Goal: Task Accomplishment & Management: Manage account settings

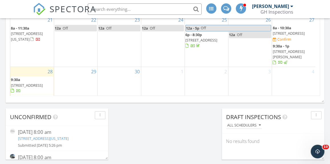
scroll to position [512, 0]
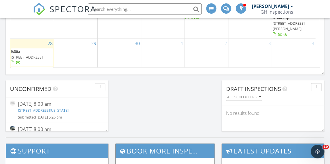
click at [33, 55] on span "[STREET_ADDRESS]" at bounding box center [27, 57] width 32 height 5
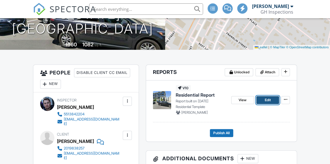
click at [271, 100] on link "Edit" at bounding box center [267, 100] width 23 height 8
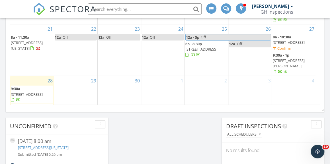
scroll to position [498, 0]
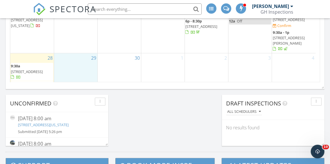
click at [73, 55] on div "29" at bounding box center [75, 76] width 43 height 46
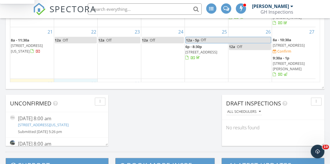
scroll to position [26, 0]
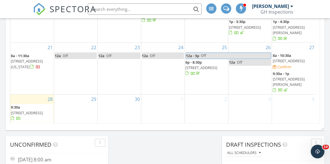
scroll to position [412, 0]
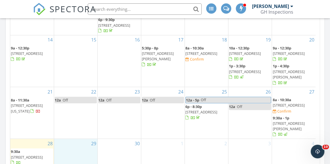
click at [75, 139] on div "29" at bounding box center [75, 162] width 43 height 46
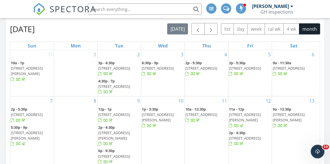
scroll to position [270, 0]
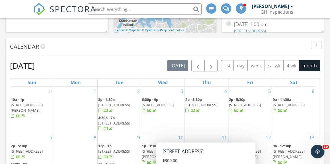
click at [315, 45] on div "button" at bounding box center [315, 45] width 5 height 4
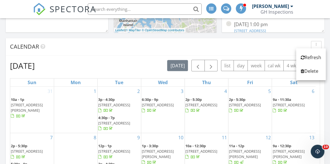
click at [271, 46] on div "Calendar" at bounding box center [160, 46] width 301 height 9
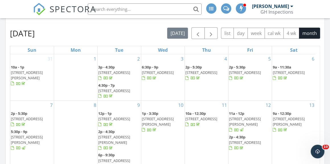
scroll to position [246, 0]
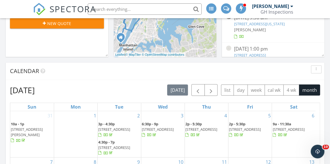
click at [292, 66] on div "Calendar" at bounding box center [165, 71] width 318 height 17
click at [319, 70] on button "button" at bounding box center [316, 69] width 11 height 8
click at [233, 67] on div "Calendar" at bounding box center [160, 71] width 301 height 9
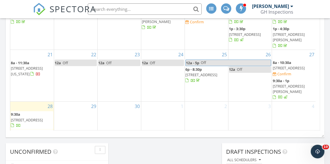
scroll to position [502, 0]
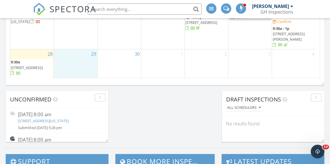
click at [75, 61] on div "29" at bounding box center [75, 73] width 43 height 46
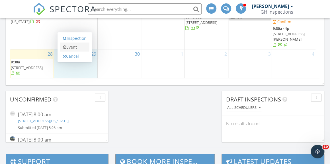
click at [77, 46] on link "Event" at bounding box center [74, 47] width 29 height 9
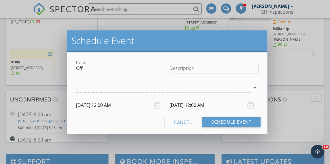
click at [203, 69] on input "Description" at bounding box center [213, 68] width 89 height 9
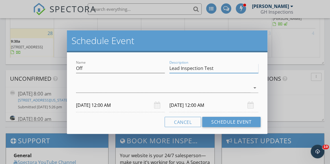
scroll to position [558, 0]
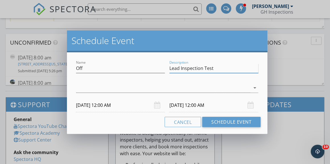
type input "Lead Inspection Test"
click at [218, 104] on input "09/30/2025 12:00 AM" at bounding box center [213, 105] width 89 height 14
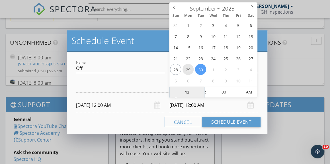
type input "09/29/2025 12:00 AM"
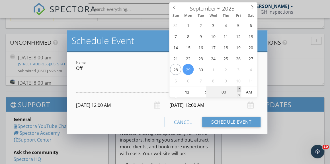
type input "05"
type input "09/29/2025 12:05 AM"
click at [240, 90] on span at bounding box center [239, 89] width 4 height 6
type input "10"
type input "09/29/2025 12:10 AM"
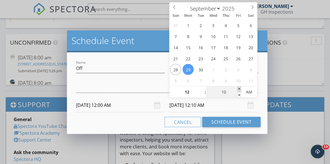
click at [240, 90] on span at bounding box center [239, 89] width 4 height 6
type input "15"
type input "09/29/2025 12:15 AM"
click at [240, 90] on span at bounding box center [239, 89] width 4 height 6
type input "01"
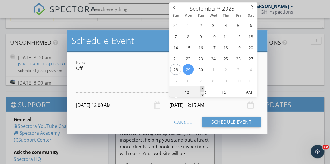
type input "09/29/2025 1:15 AM"
click at [203, 89] on span at bounding box center [202, 89] width 4 height 6
type input "02"
type input "09/29/2025 2:15 AM"
click at [203, 89] on span at bounding box center [202, 89] width 4 height 6
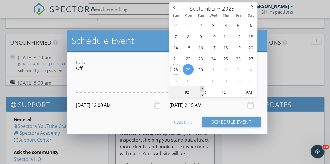
type input "03"
type input "09/29/2025 3:15 AM"
click at [203, 89] on span at bounding box center [202, 89] width 4 height 6
type input "04"
type input "09/29/2025 4:15 AM"
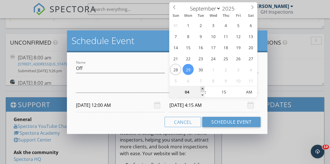
click at [203, 89] on span at bounding box center [202, 89] width 4 height 6
type input "05"
type input "09/29/2025 5:15 AM"
click at [203, 89] on span at bounding box center [202, 89] width 4 height 6
type input "06"
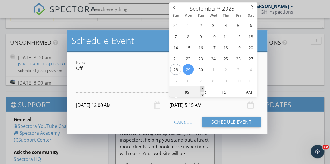
type input "09/29/2025 6:15 AM"
click at [203, 89] on span at bounding box center [202, 89] width 4 height 6
type input "07"
type input "09/29/2025 7:15 AM"
click at [203, 89] on span at bounding box center [202, 89] width 4 height 6
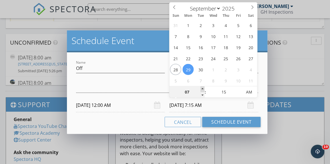
type input "08"
type input "09/29/2025 8:15 AM"
click at [203, 89] on span at bounding box center [202, 89] width 4 height 6
type input "09"
type input "09/29/2025 9:15 AM"
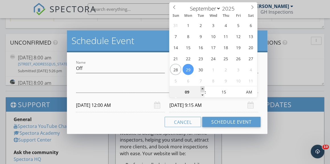
click at [203, 89] on span at bounding box center [202, 89] width 4 height 6
type input "10"
type input "09/29/2025 10:15 AM"
click at [203, 89] on span at bounding box center [202, 89] width 4 height 6
type input "11"
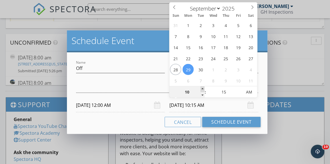
type input "09/29/2025 11:15 AM"
click at [203, 89] on span at bounding box center [202, 89] width 4 height 6
type input "12"
type input "09/29/2025 12:15 PM"
click at [203, 89] on span at bounding box center [202, 89] width 4 height 6
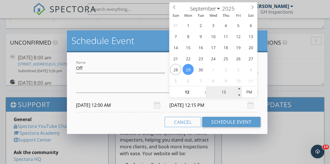
click at [236, 88] on input "15" at bounding box center [223, 92] width 35 height 11
type input "20"
type input "09/29/2025 12:20 PM"
click at [240, 88] on span at bounding box center [239, 89] width 4 height 6
type input "25"
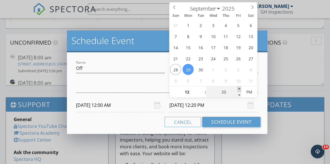
type input "09/29/2025 12:25 PM"
click at [240, 88] on span at bounding box center [239, 89] width 4 height 6
type input "30"
type input "09/29/2025 12:30 PM"
click at [240, 88] on span at bounding box center [239, 89] width 4 height 6
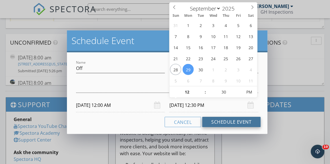
click at [218, 123] on button "Schedule Event" at bounding box center [231, 122] width 58 height 10
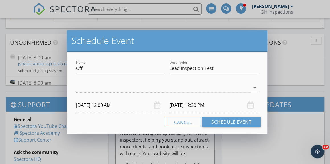
click at [139, 87] on div at bounding box center [163, 87] width 174 height 9
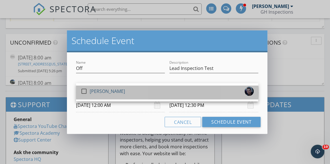
click at [129, 93] on div "check_box_outline_blank Harrison Foley" at bounding box center [167, 92] width 173 height 11
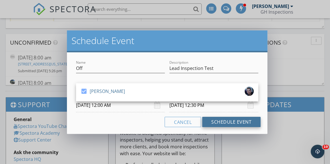
click at [221, 119] on button "Schedule Event" at bounding box center [231, 122] width 58 height 10
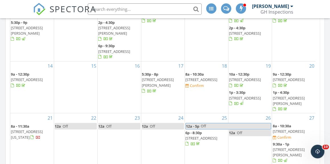
scroll to position [442, 0]
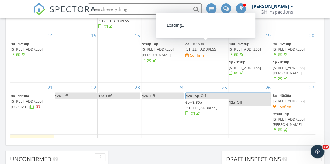
click at [208, 47] on span "9164 Osage Ave, Sacramento 95829" at bounding box center [201, 49] width 32 height 5
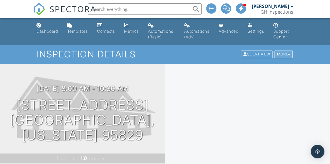
click at [286, 51] on div "More" at bounding box center [283, 55] width 18 height 8
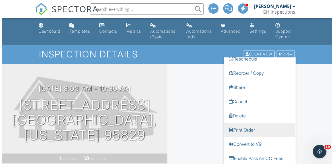
scroll to position [35, 0]
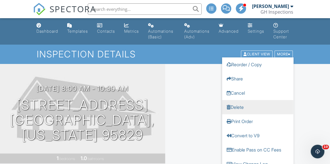
click at [245, 100] on link "Delete" at bounding box center [257, 107] width 71 height 14
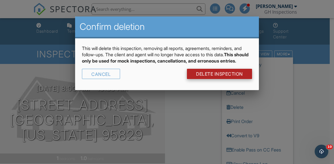
click at [231, 79] on link "DELETE Inspection" at bounding box center [219, 74] width 65 height 10
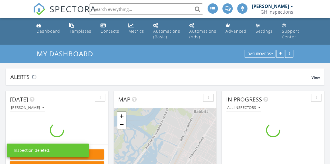
scroll to position [526, 338]
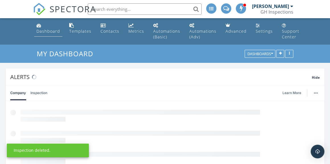
click at [50, 33] on div "Dashboard" at bounding box center [48, 30] width 24 height 5
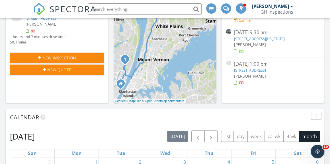
scroll to position [156, 0]
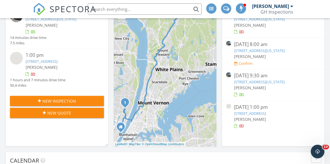
click at [57, 64] on link "98 Parkview Pl, Pound Ridge, NY 10576" at bounding box center [42, 61] width 32 height 5
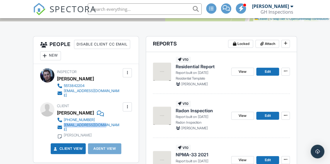
drag, startPoint x: 108, startPoint y: 124, endPoint x: 63, endPoint y: 123, distance: 44.4
click at [63, 123] on div "[PHONE_NUMBER] [EMAIL_ADDRESS][DOMAIN_NAME] [PERSON_NAME]" at bounding box center [91, 128] width 69 height 22
copy div "[EMAIL_ADDRESS][DOMAIN_NAME]"
